Goal: Find specific page/section: Find specific page/section

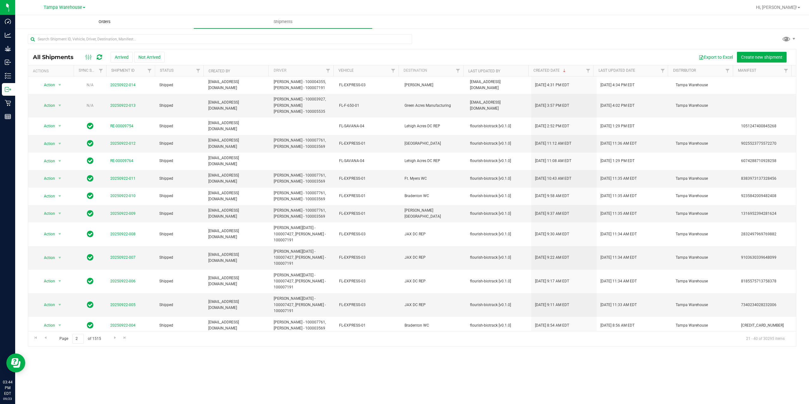
click at [107, 19] on uib-tab-heading "Orders" at bounding box center [104, 21] width 178 height 13
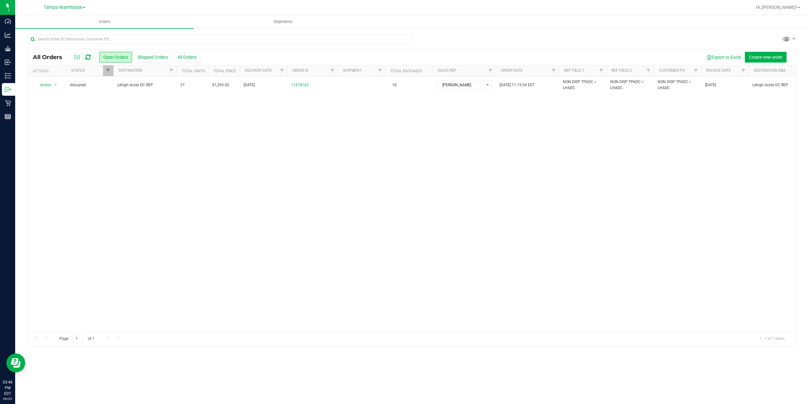
click at [87, 60] on icon at bounding box center [87, 57] width 5 height 6
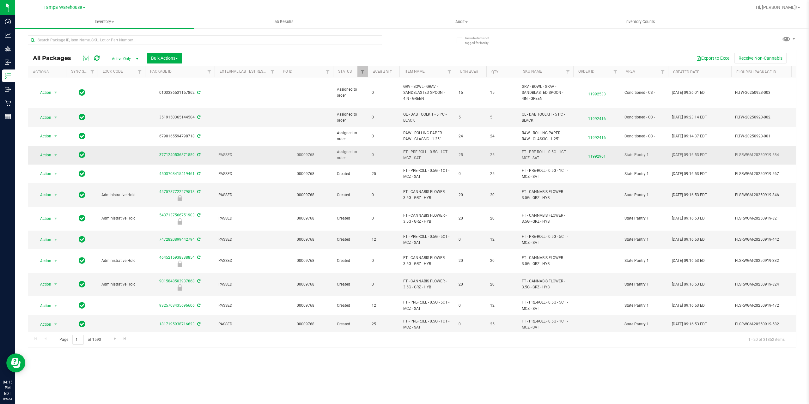
click at [602, 156] on span "11992961" at bounding box center [597, 154] width 40 height 9
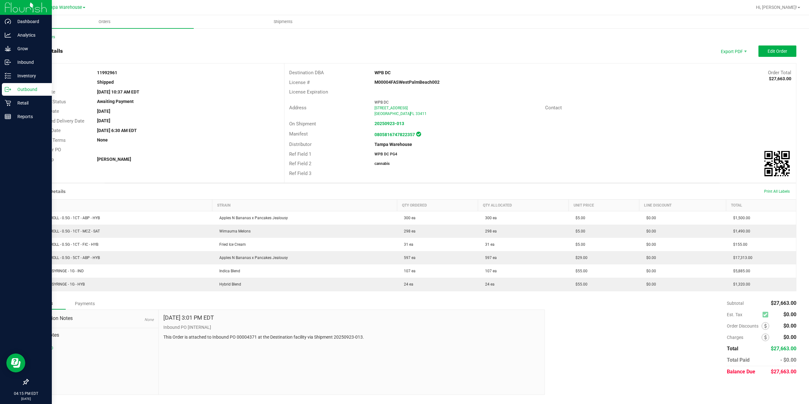
click at [19, 91] on p "Outbound" at bounding box center [30, 90] width 38 height 8
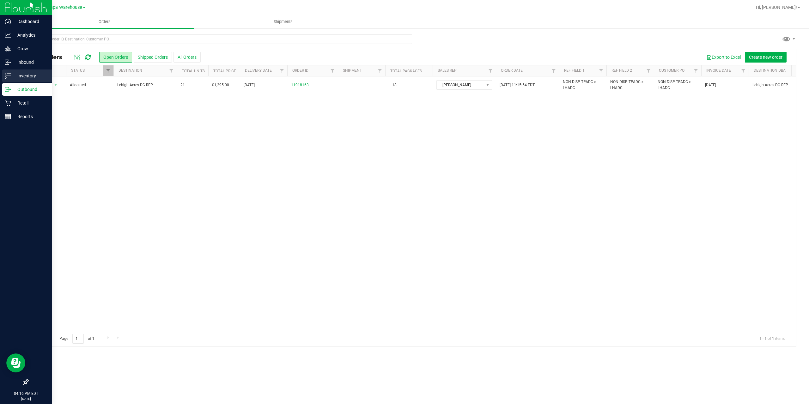
click at [14, 75] on p "Inventory" at bounding box center [30, 76] width 38 height 8
